Goal: Task Accomplishment & Management: Use online tool/utility

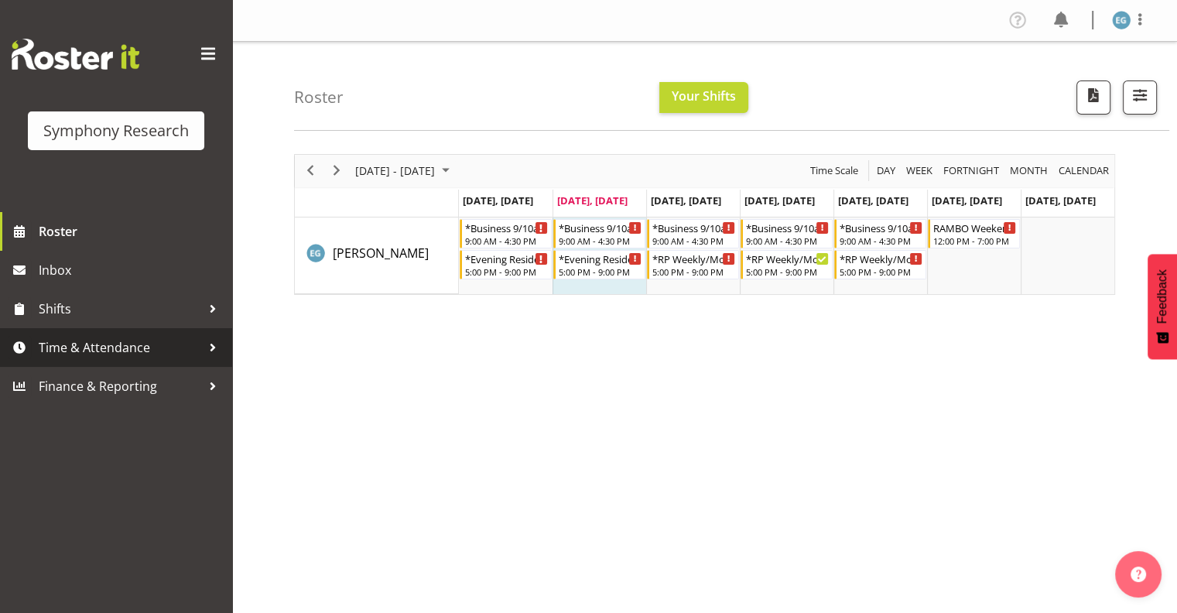
click at [74, 348] on span "Time & Attendance" at bounding box center [120, 347] width 163 height 23
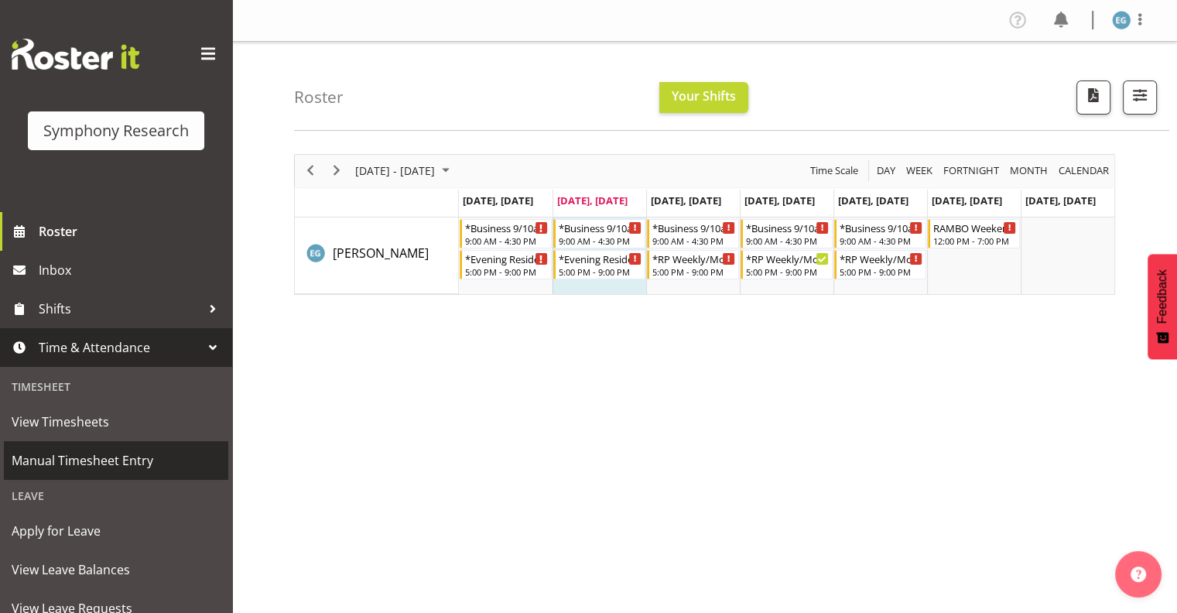
click at [111, 460] on span "Manual Timesheet Entry" at bounding box center [116, 460] width 209 height 23
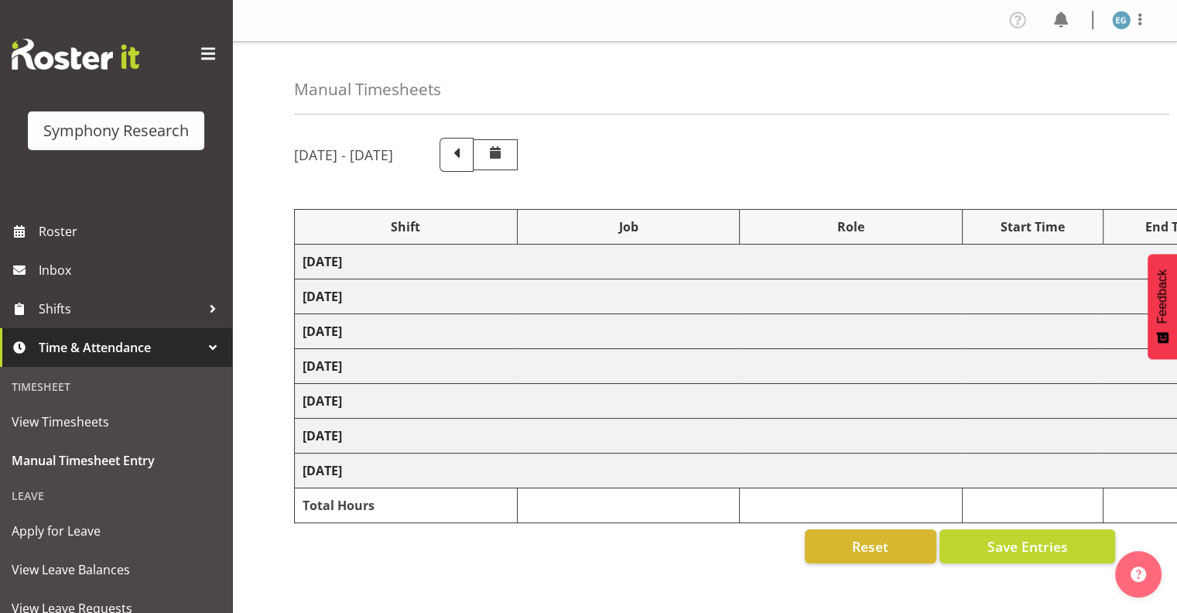
select select "26078"
select select "10587"
select select "26078"
select select "10587"
select select "48116"
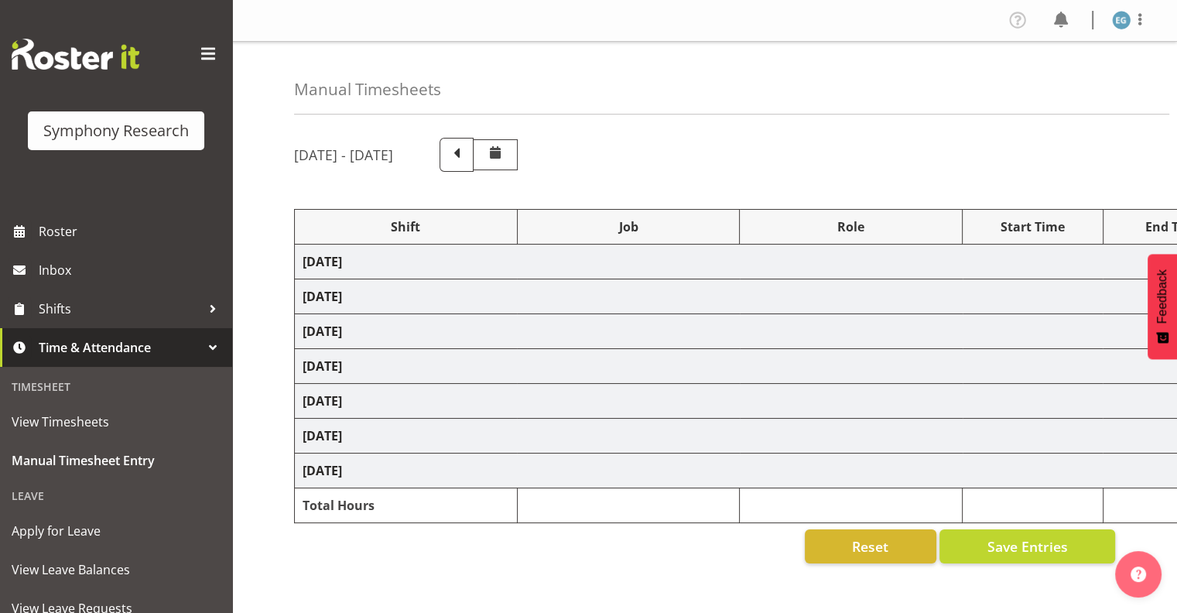
select select "10731"
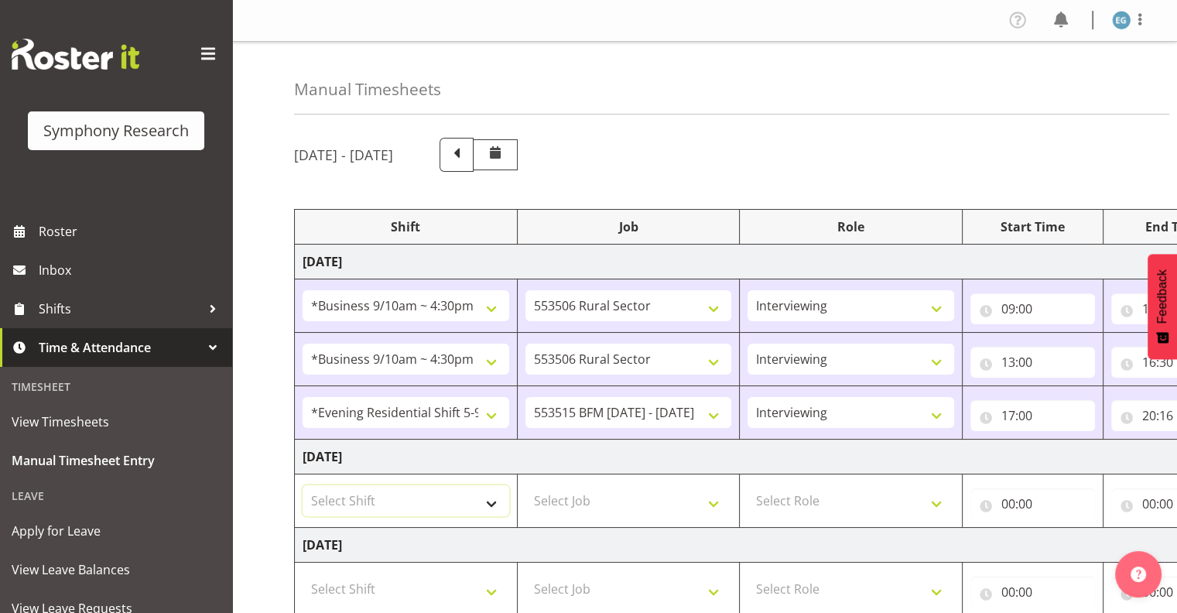
click at [494, 502] on select "Select Shift !!Weekend Residential (Roster IT Shift Label) *Business 9/10am ~ 4…" at bounding box center [406, 500] width 207 height 31
select select "26078"
click at [303, 485] on select "Select Shift !!Weekend Residential (Roster IT Shift Label) *Business 9/10am ~ 4…" at bounding box center [406, 500] width 207 height 31
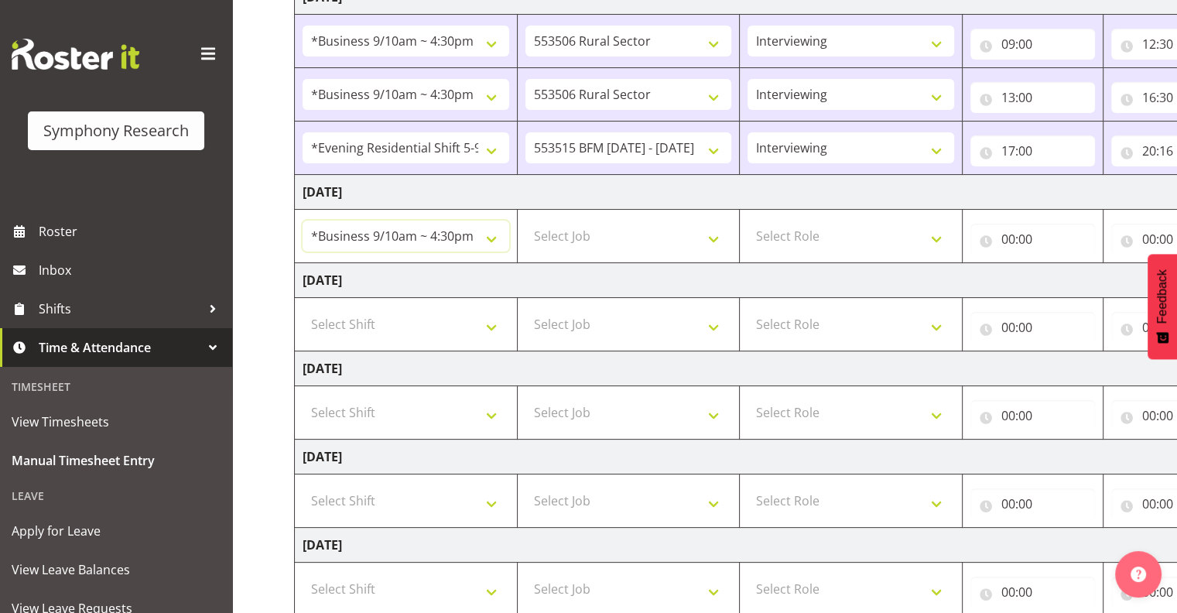
scroll to position [451, 0]
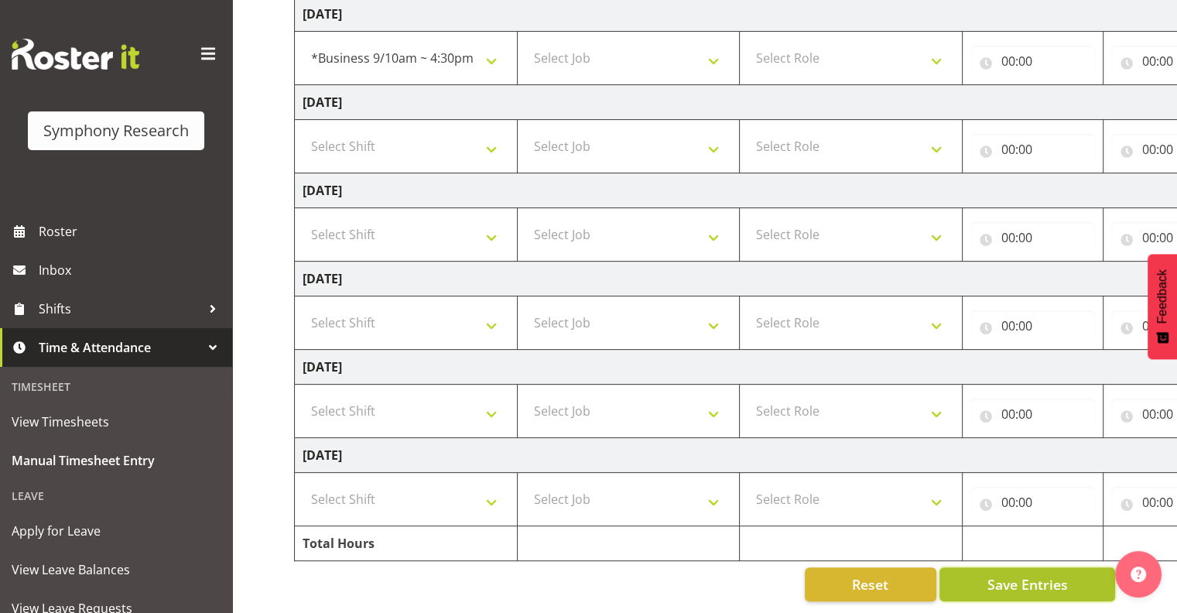
click at [1019, 574] on span "Save Entries" at bounding box center [1027, 584] width 81 height 20
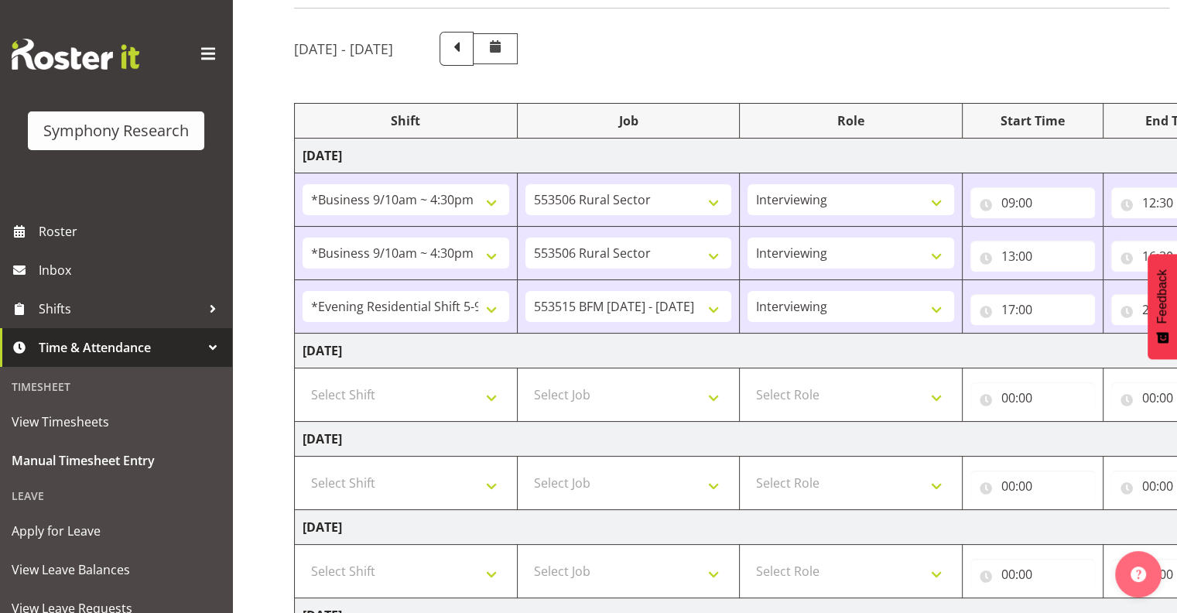
scroll to position [105, 0]
click at [489, 393] on select "Select Shift !!Weekend Residential (Roster IT Shift Label) *Business 9/10am ~ 4…" at bounding box center [406, 395] width 207 height 31
click at [440, 386] on select "Select Shift !!Weekend Residential (Roster IT Shift Label) *Business 9/10am ~ 4…" at bounding box center [406, 395] width 207 height 31
click at [492, 392] on select "Select Shift !!Weekend Residential (Roster IT Shift Label) *Business 9/10am ~ 4…" at bounding box center [406, 395] width 207 height 31
select select "26078"
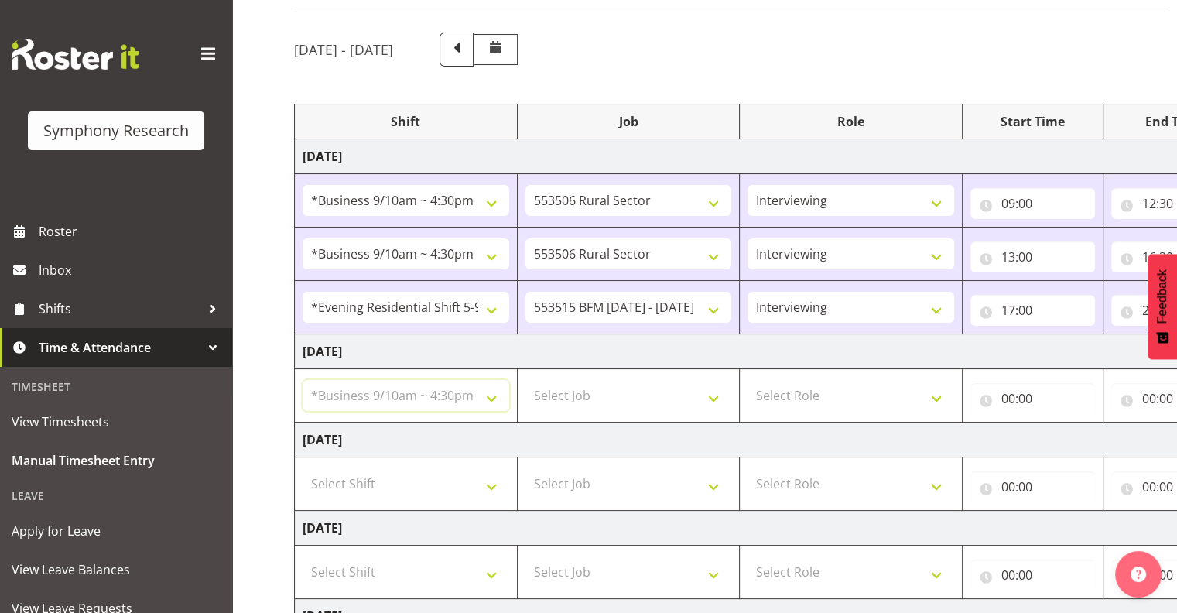
click at [303, 380] on select "Select Shift !!Weekend Residential (Roster IT Shift Label) *Business 9/10am ~ 4…" at bounding box center [406, 395] width 207 height 31
click at [712, 391] on select "Select Job 550060 IF Admin 553492 World Poll Aus Wave 2 Main 2025 553493 World …" at bounding box center [629, 395] width 207 height 31
select select "10587"
click at [526, 380] on select "Select Job 550060 IF Admin 553492 World Poll Aus Wave 2 Main 2025 553493 World …" at bounding box center [629, 395] width 207 height 31
